Goal: Information Seeking & Learning: Learn about a topic

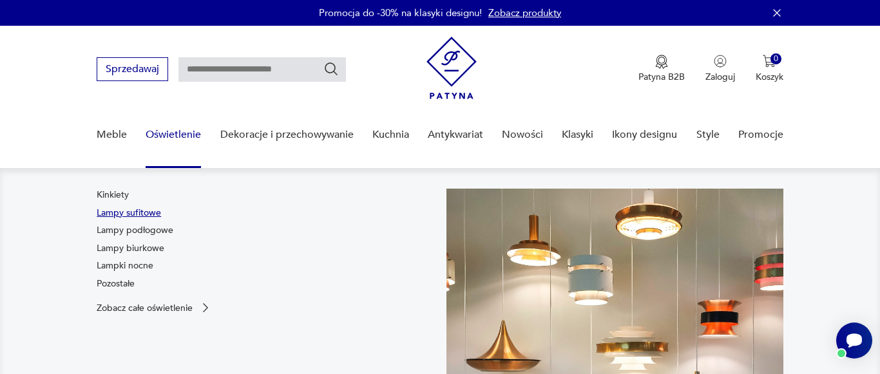
click at [159, 219] on link "Lampy sufitowe" at bounding box center [129, 213] width 64 height 13
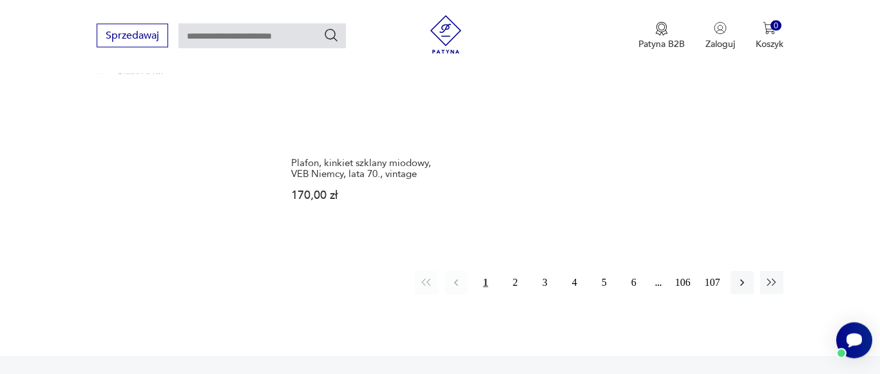
scroll to position [1991, 0]
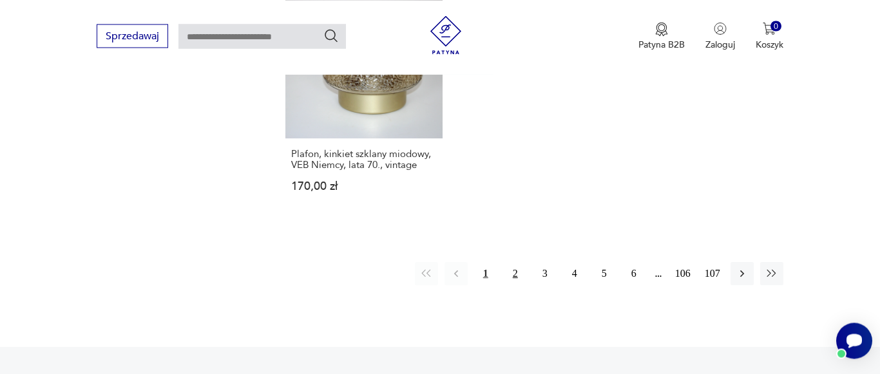
click at [514, 262] on button "2" at bounding box center [515, 273] width 23 height 23
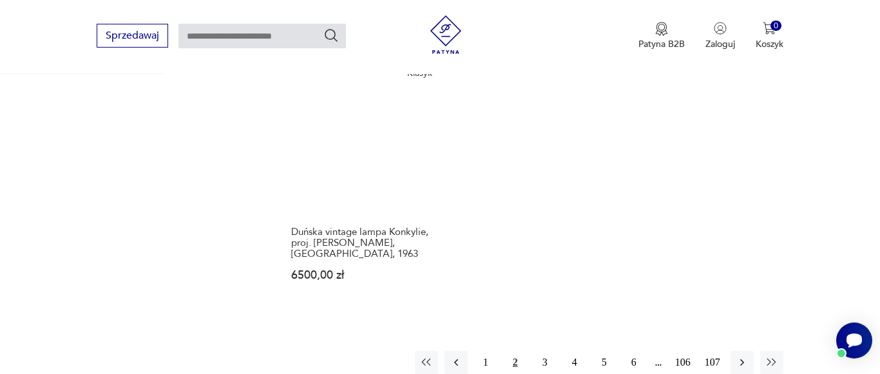
scroll to position [1921, 0]
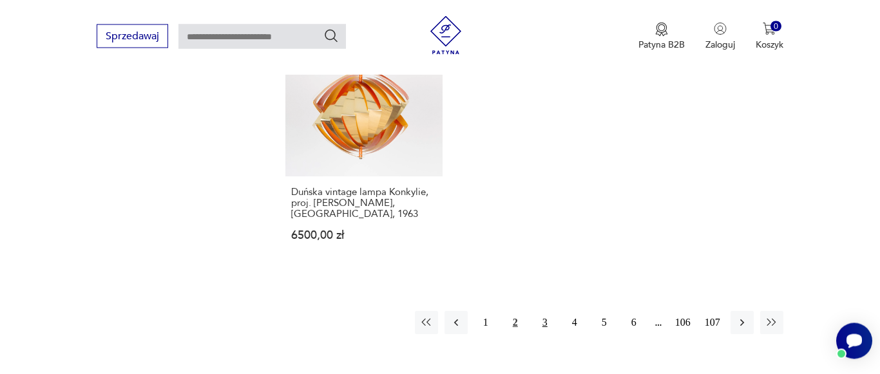
click at [544, 311] on button "3" at bounding box center [545, 322] width 23 height 23
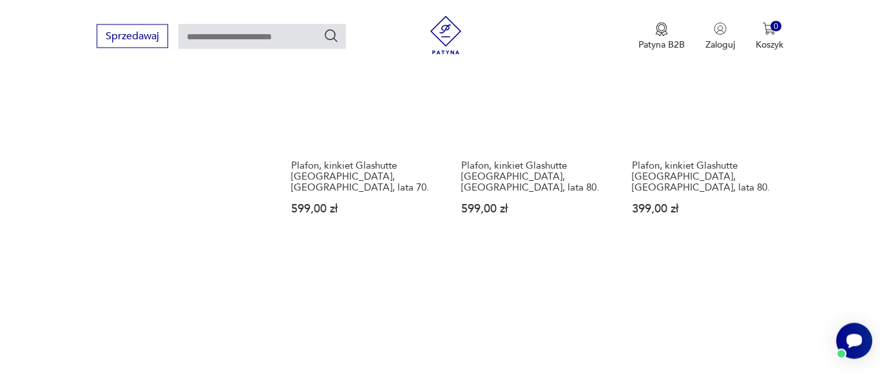
scroll to position [1855, 0]
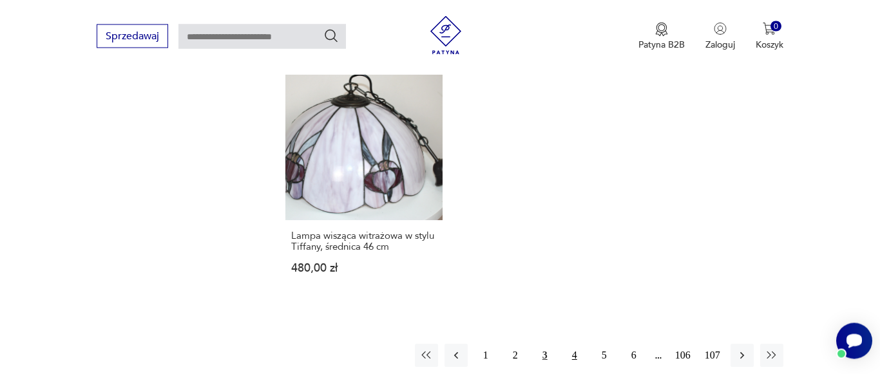
click at [574, 345] on button "4" at bounding box center [574, 355] width 23 height 23
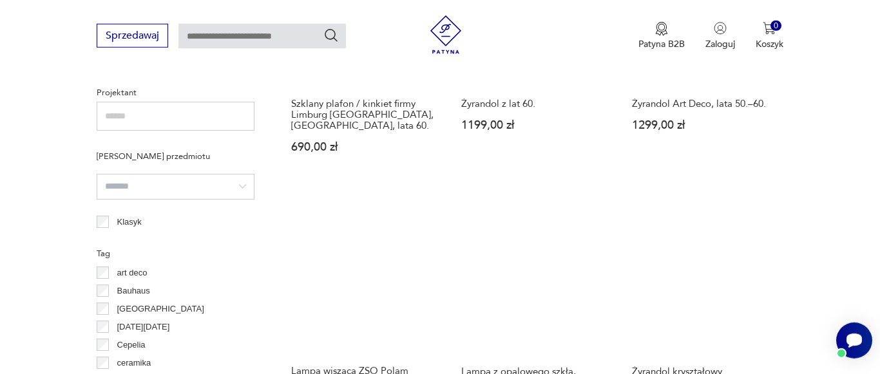
scroll to position [1000, 0]
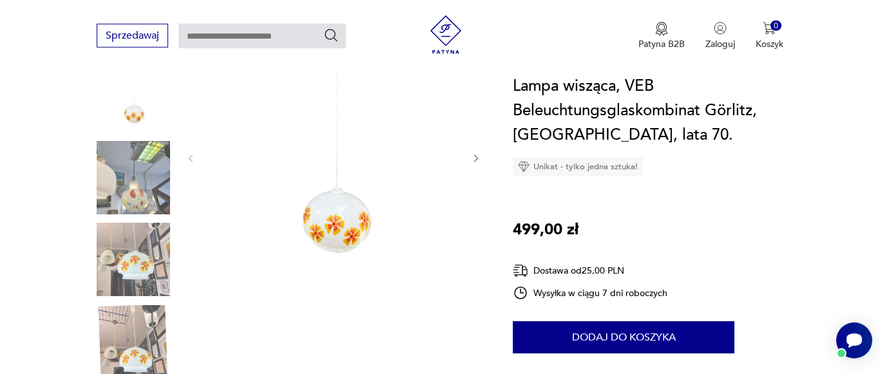
scroll to position [197, 0]
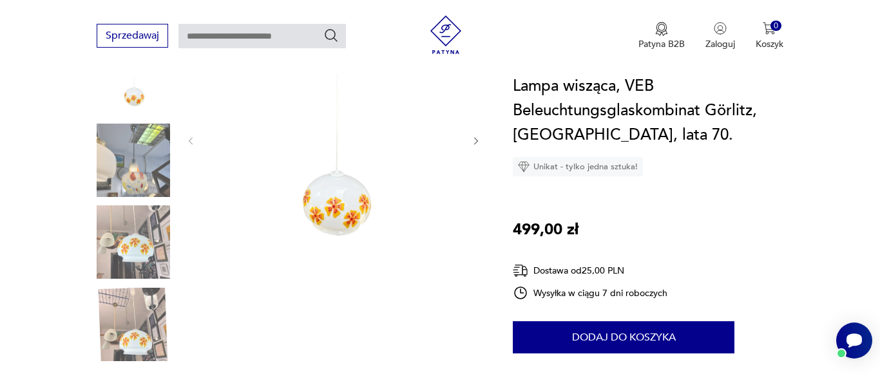
click at [124, 229] on img at bounding box center [133, 242] width 73 height 73
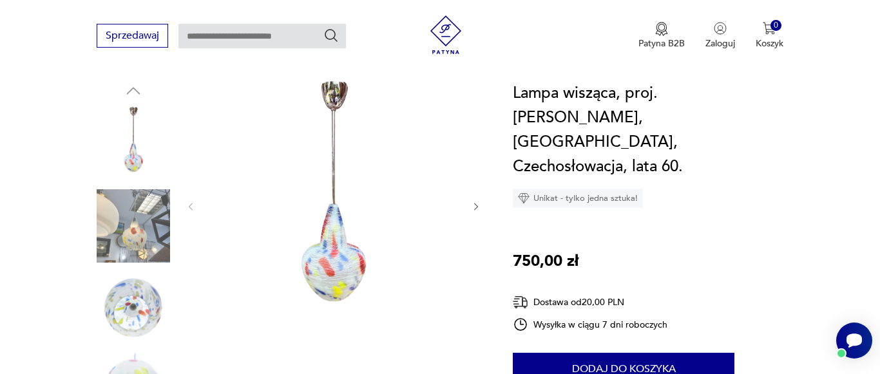
click at [127, 234] on img at bounding box center [133, 225] width 73 height 73
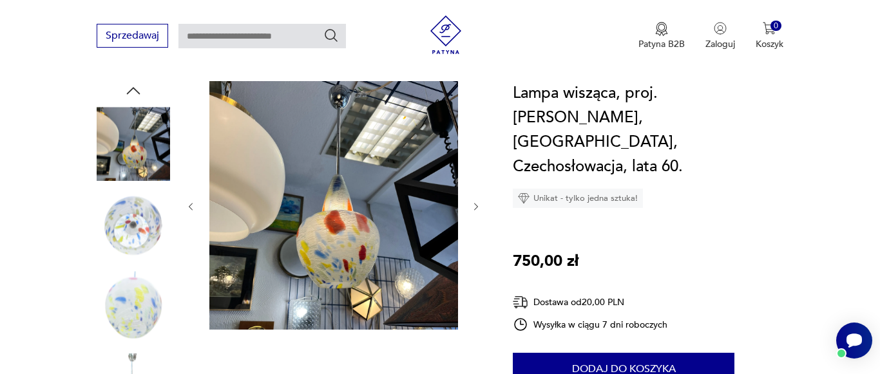
click at [140, 229] on img at bounding box center [133, 225] width 73 height 73
